Goal: Information Seeking & Learning: Learn about a topic

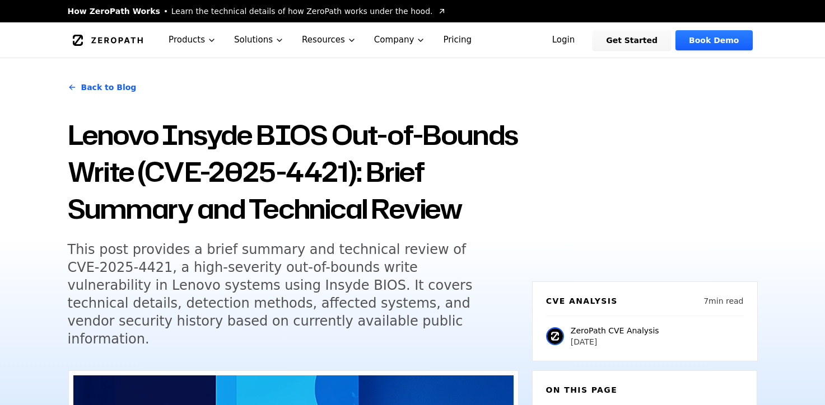
scroll to position [186, 0]
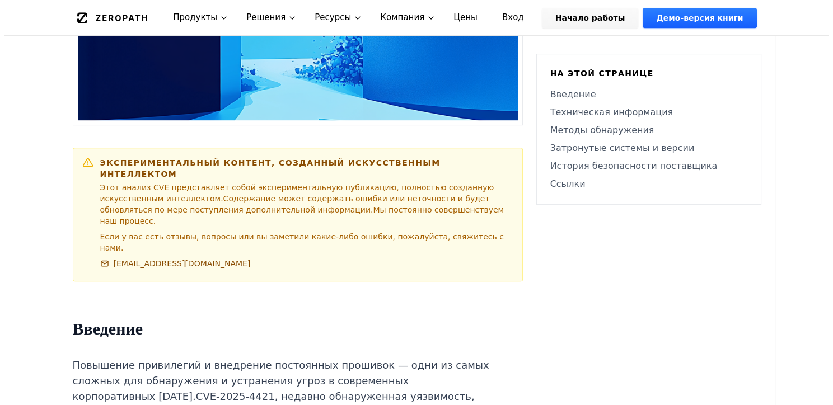
scroll to position [0, 0]
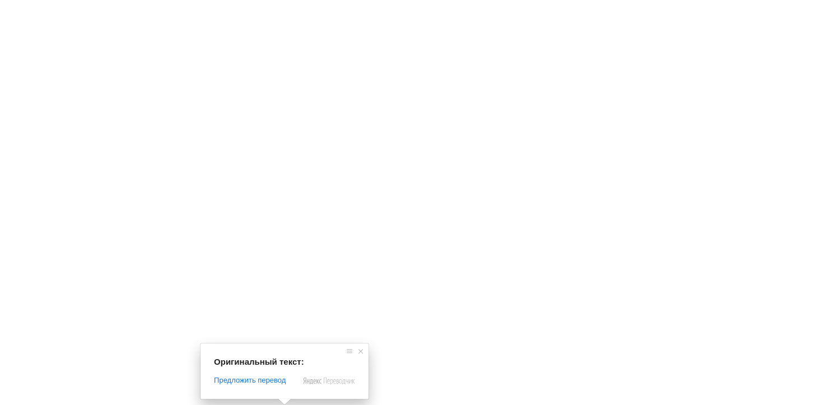
scroll to position [326, 0]
